Goal: Task Accomplishment & Management: Manage account settings

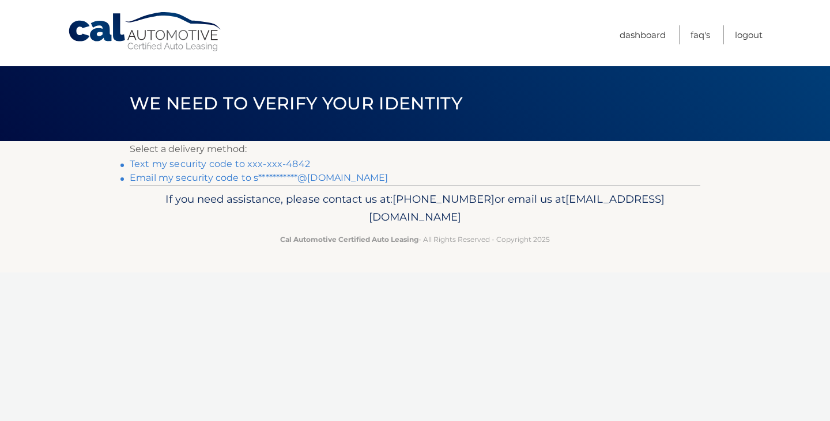
click at [296, 167] on link "Text my security code to xxx-xxx-4842" at bounding box center [220, 163] width 180 height 11
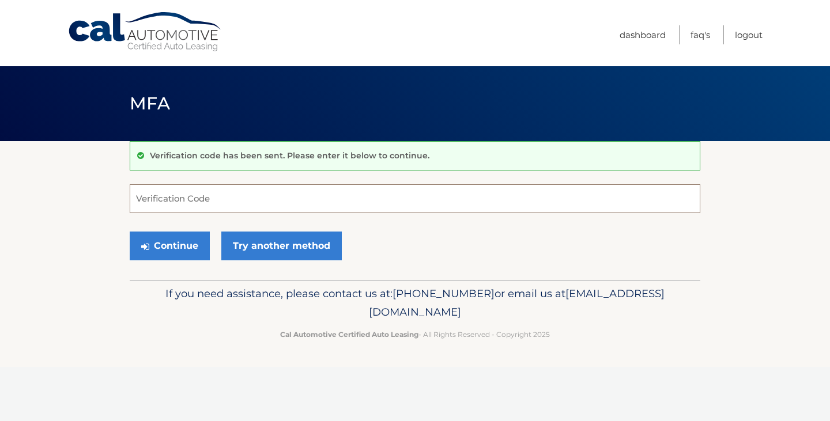
click at [298, 205] on input "Verification Code" at bounding box center [415, 198] width 571 height 29
type input "536479"
click at [178, 249] on button "Continue" at bounding box center [170, 246] width 80 height 29
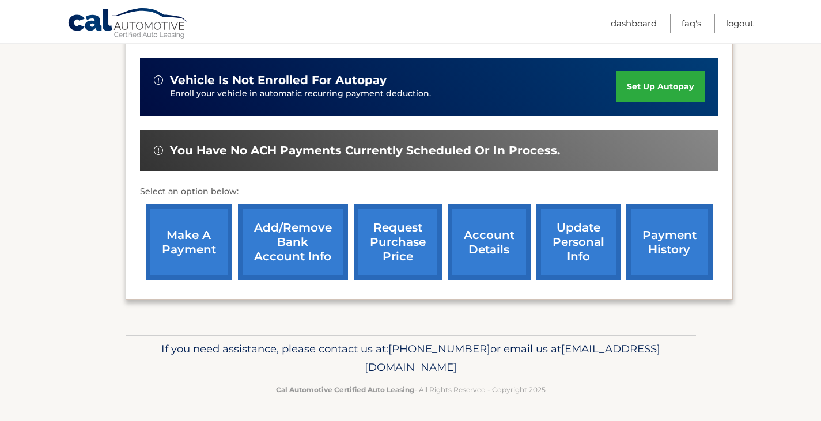
scroll to position [277, 0]
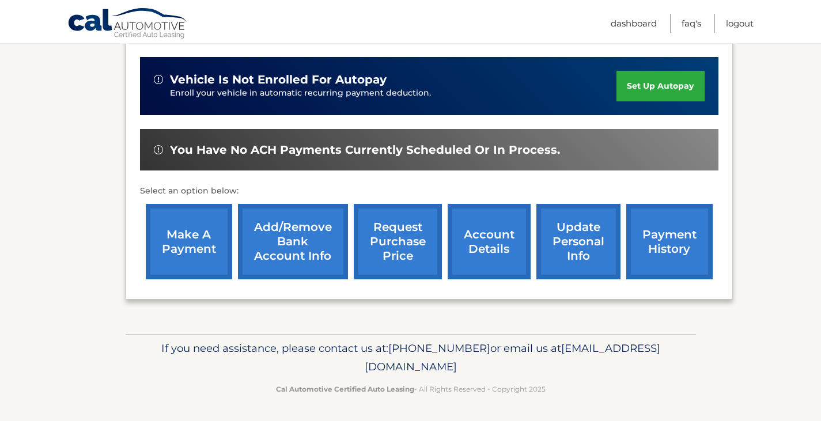
click at [165, 270] on link "make a payment" at bounding box center [189, 242] width 86 height 76
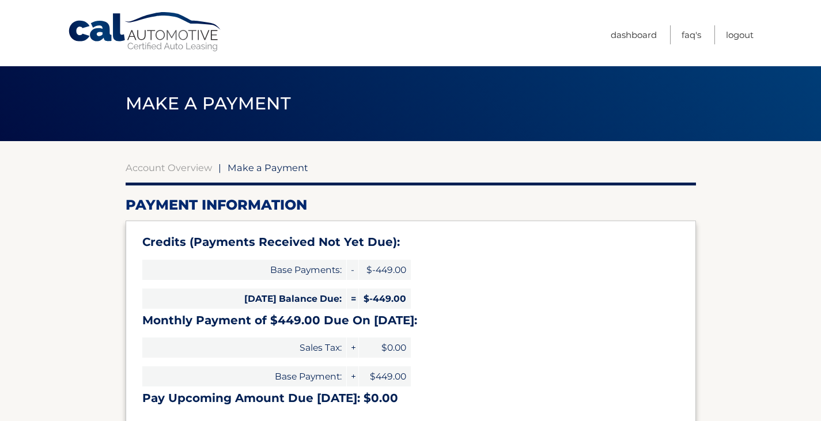
select select "Mzg3MTU0YzEtMjRmOS00NzRmLWEyYTItZWY4MDU5N2M4NzI3"
drag, startPoint x: 749, startPoint y: 32, endPoint x: 741, endPoint y: 37, distance: 9.8
click at [749, 32] on link "Logout" at bounding box center [740, 34] width 28 height 19
